Goal: Task Accomplishment & Management: Manage account settings

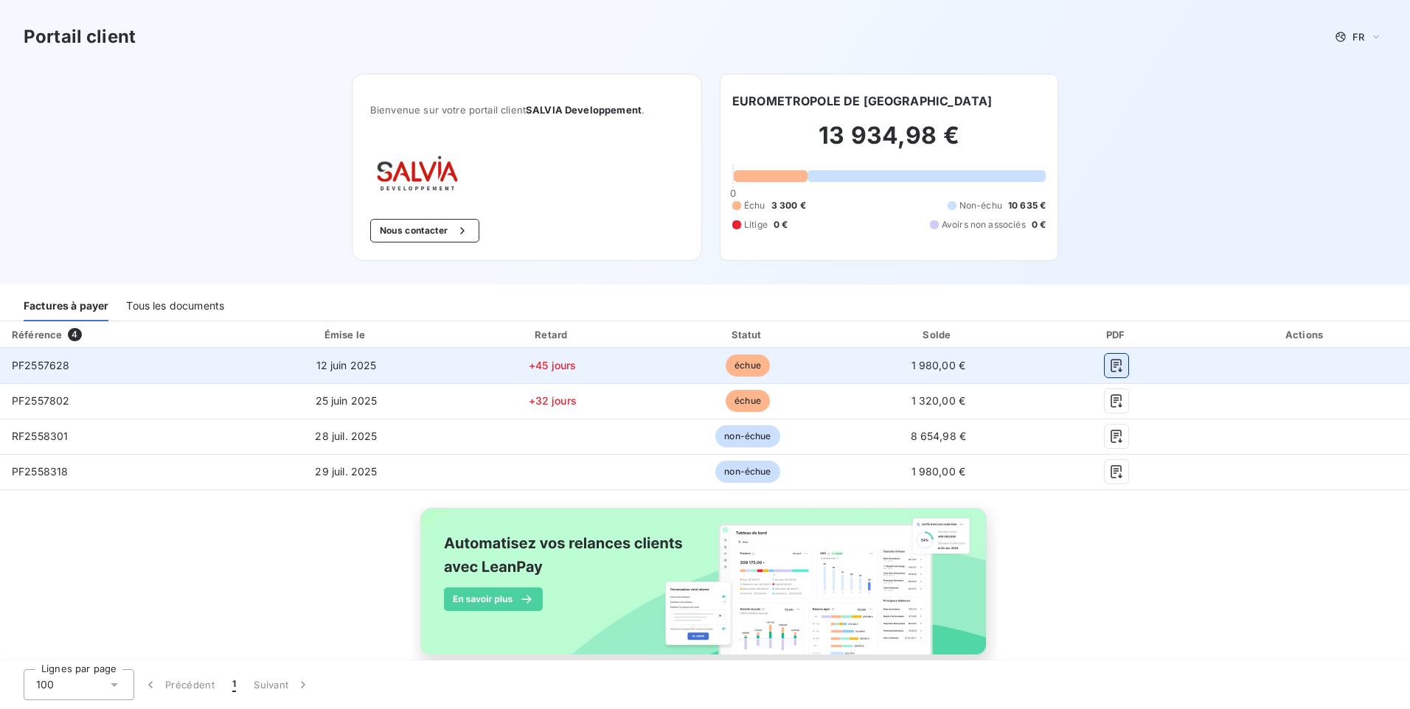
click at [1109, 366] on icon "button" at bounding box center [1116, 365] width 15 height 15
drag, startPoint x: 83, startPoint y: 371, endPoint x: 12, endPoint y: 369, distance: 71.6
click at [12, 369] on td "PF2557628" at bounding box center [119, 365] width 239 height 35
copy span "PF2557628"
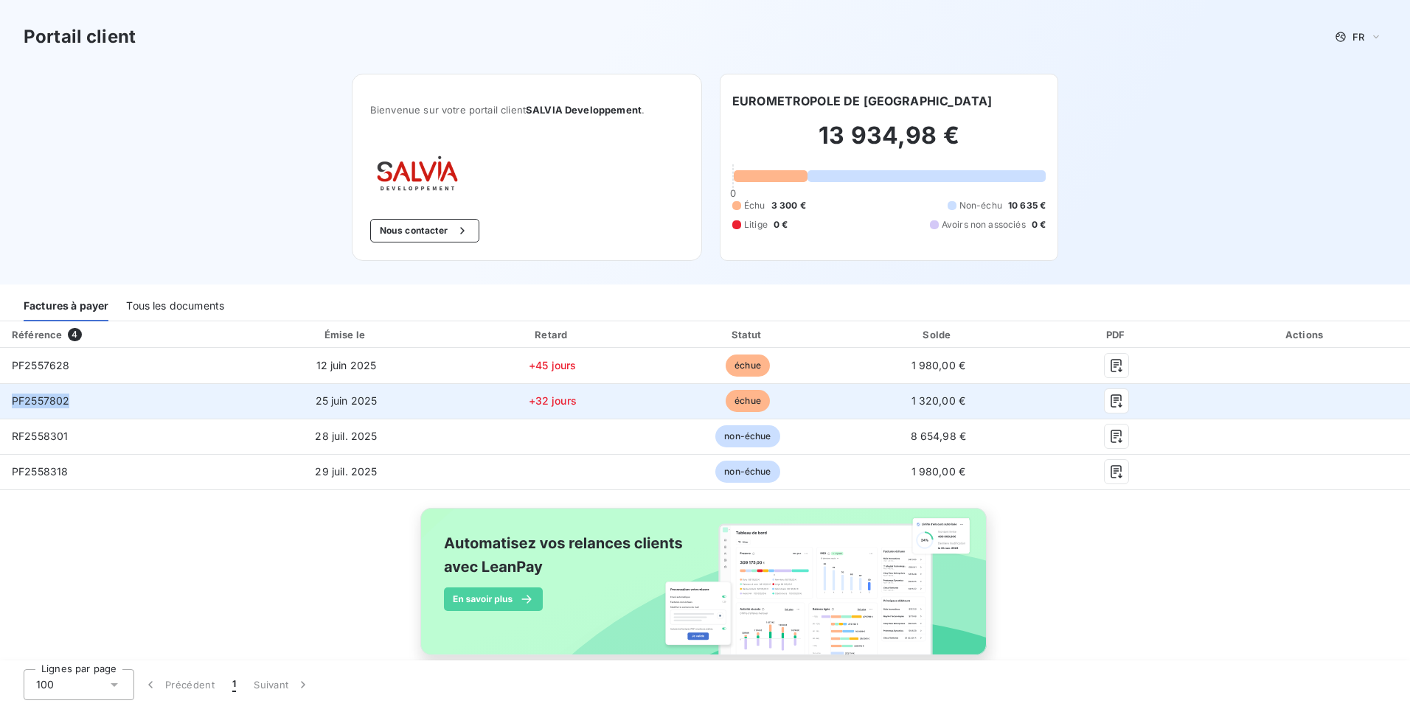
drag, startPoint x: 53, startPoint y: 405, endPoint x: 13, endPoint y: 406, distance: 39.8
click at [13, 406] on td "PF2557802" at bounding box center [119, 401] width 239 height 35
copy span "PF2557802"
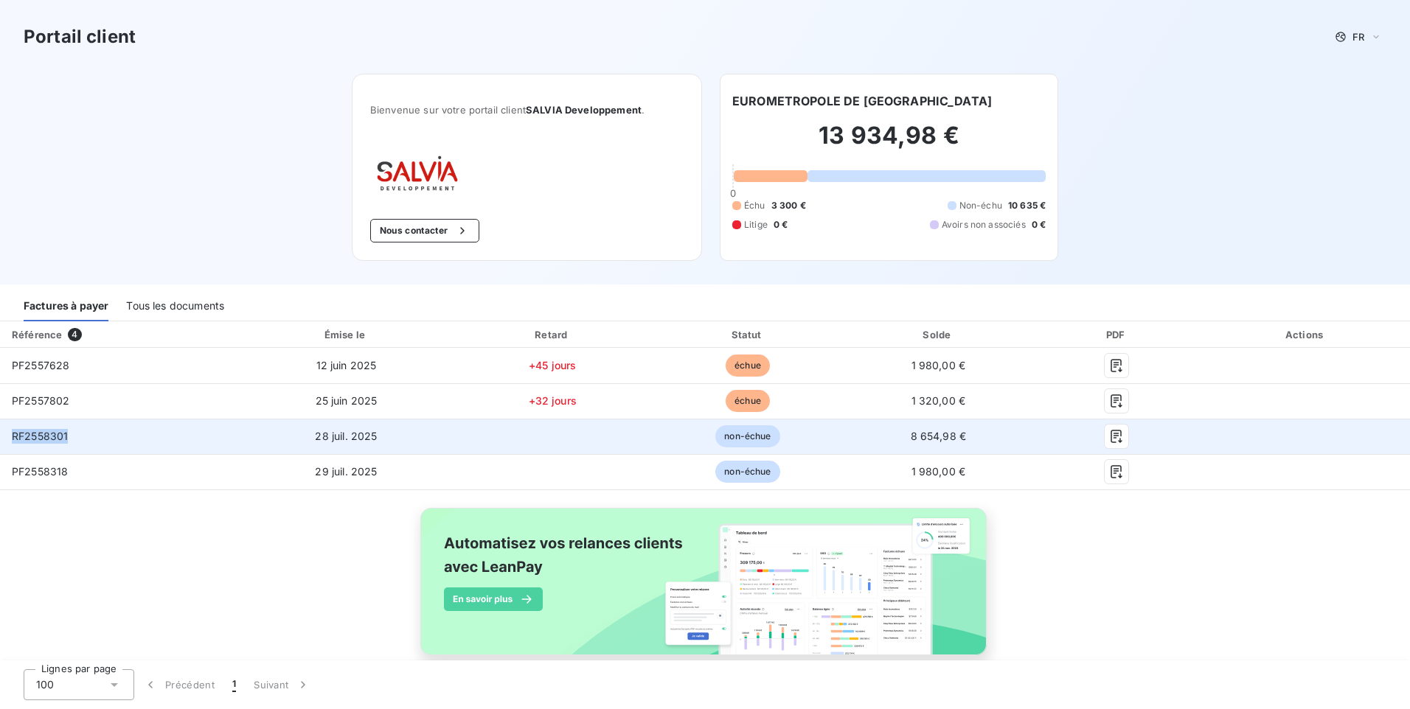
drag, startPoint x: 86, startPoint y: 428, endPoint x: 10, endPoint y: 448, distance: 78.3
click at [10, 448] on td "RF2558301" at bounding box center [119, 436] width 239 height 35
copy span "RF2558301"
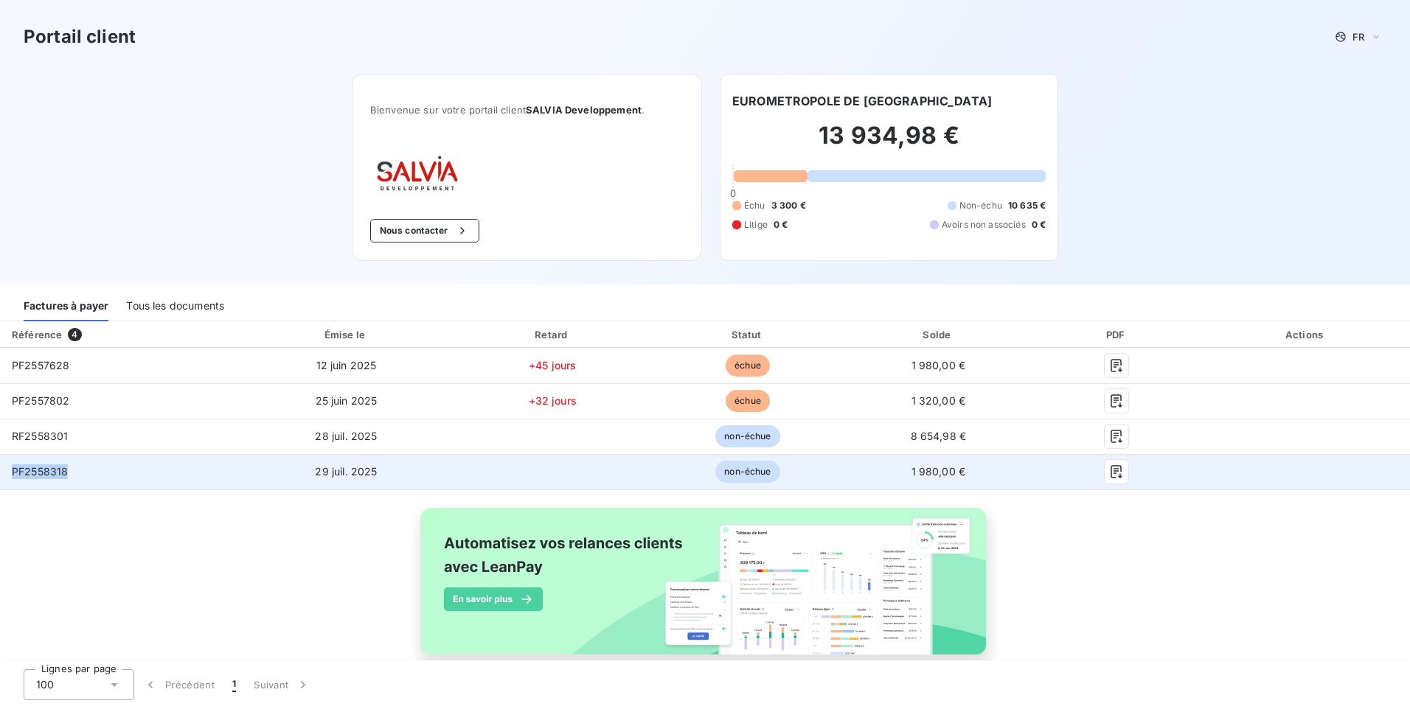
drag, startPoint x: 91, startPoint y: 467, endPoint x: 11, endPoint y: 468, distance: 80.4
click at [11, 468] on td "PF2558318" at bounding box center [119, 471] width 239 height 35
copy span "PF2558318"
